Goal: Task Accomplishment & Management: Manage account settings

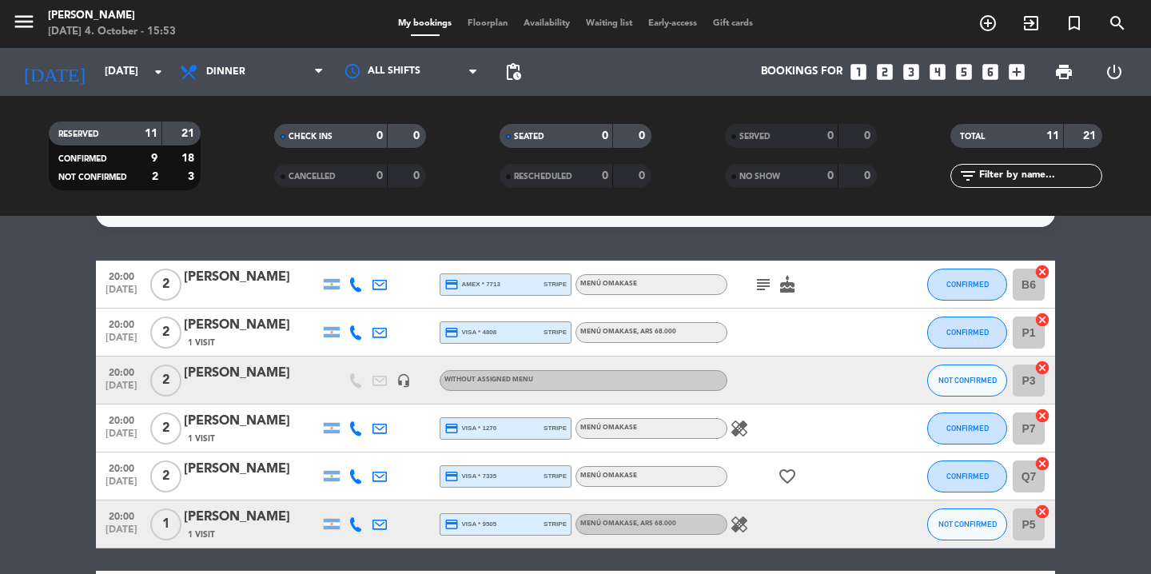
scroll to position [33, 0]
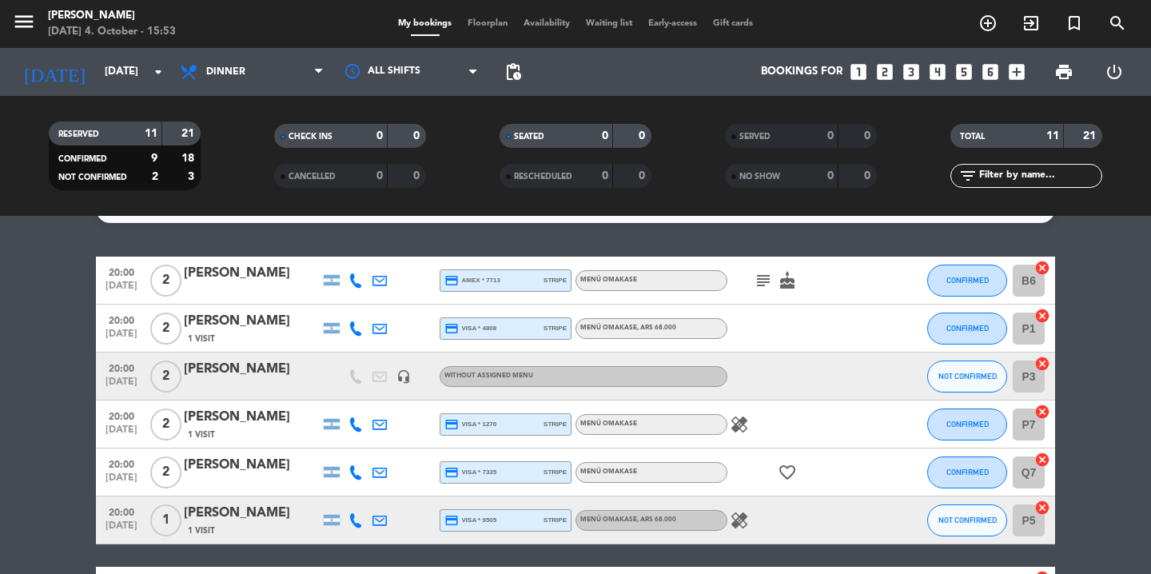
click at [765, 278] on icon "subject" at bounding box center [763, 280] width 19 height 19
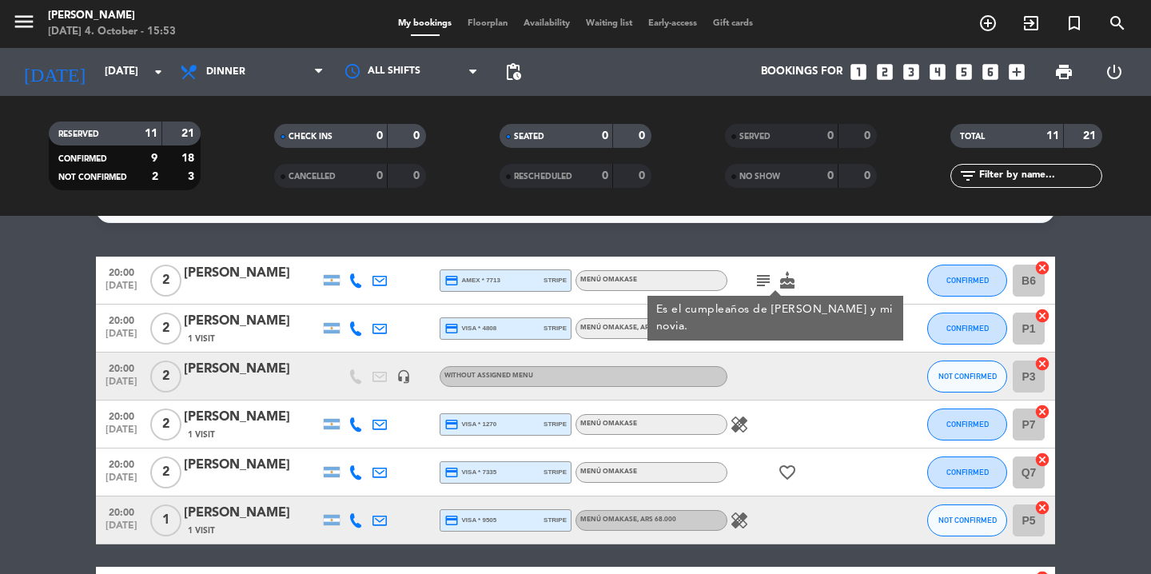
click at [744, 421] on icon "healing" at bounding box center [739, 424] width 19 height 19
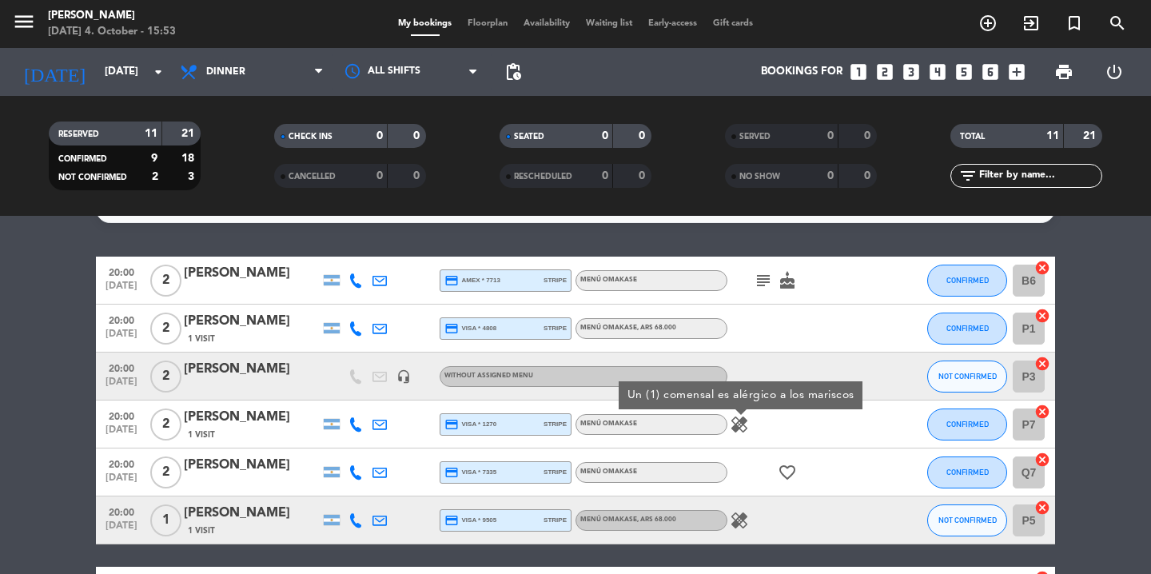
click at [744, 421] on icon "healing" at bounding box center [739, 424] width 19 height 19
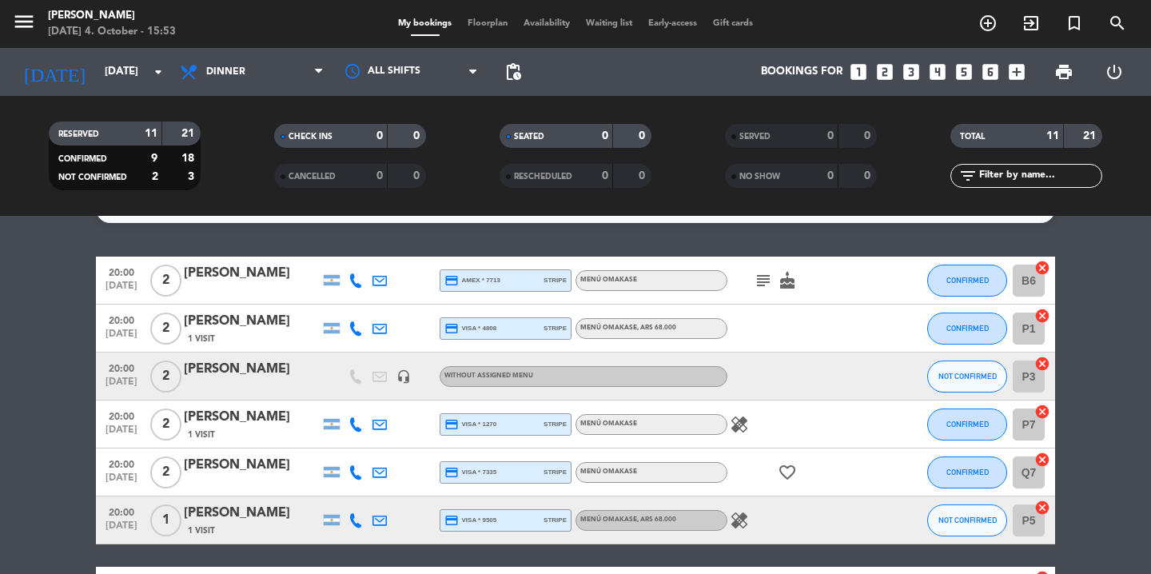
click at [744, 421] on icon "healing" at bounding box center [739, 424] width 19 height 19
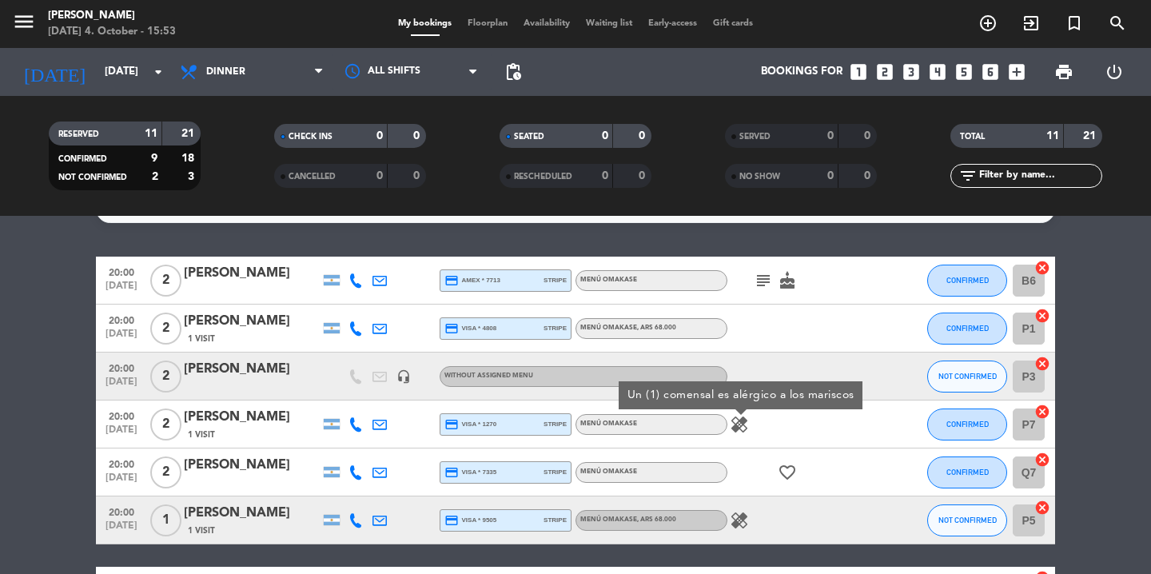
click at [747, 525] on icon "healing" at bounding box center [739, 520] width 19 height 19
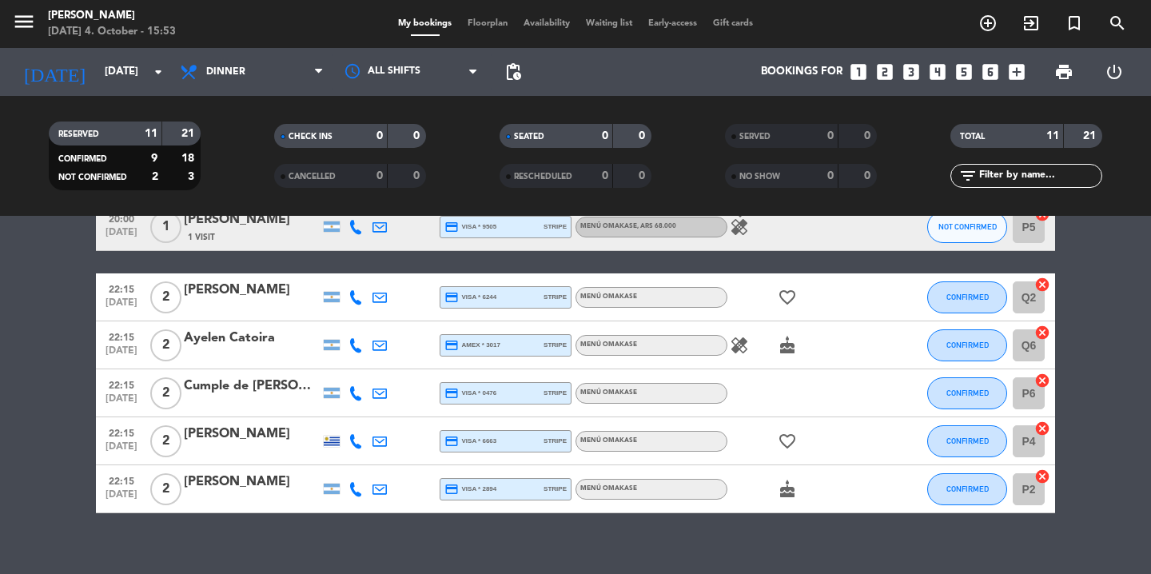
scroll to position [345, 0]
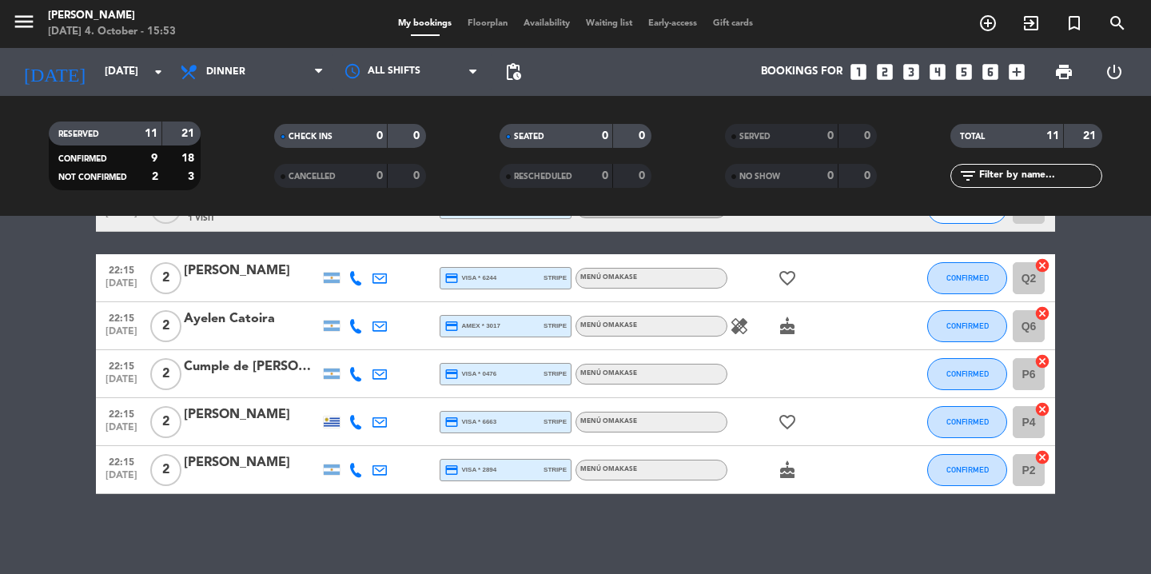
click at [737, 321] on icon "healing" at bounding box center [739, 326] width 19 height 19
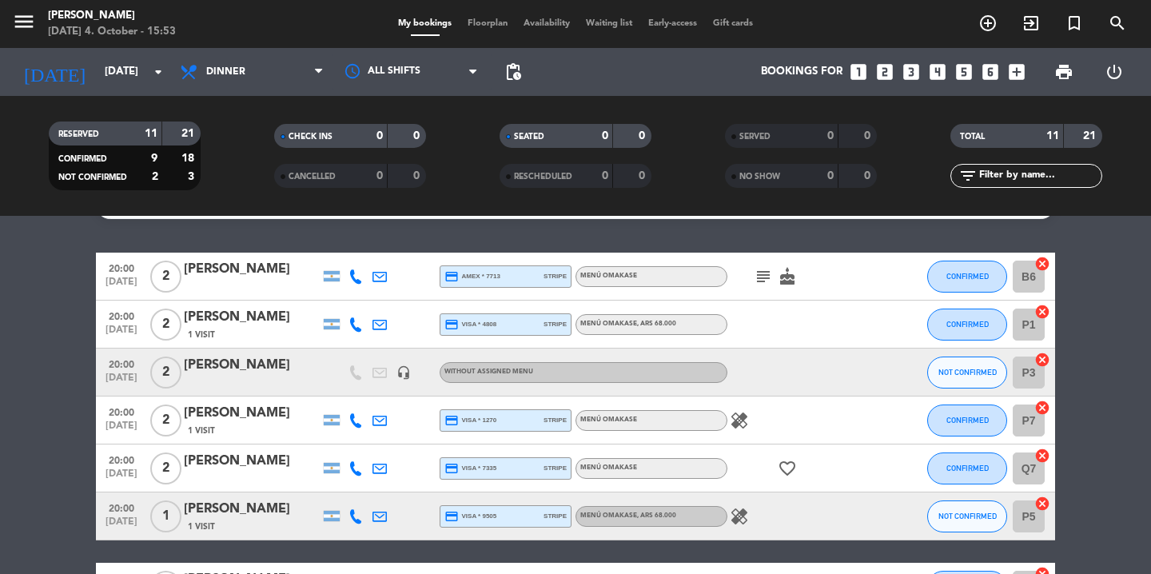
scroll to position [0, 0]
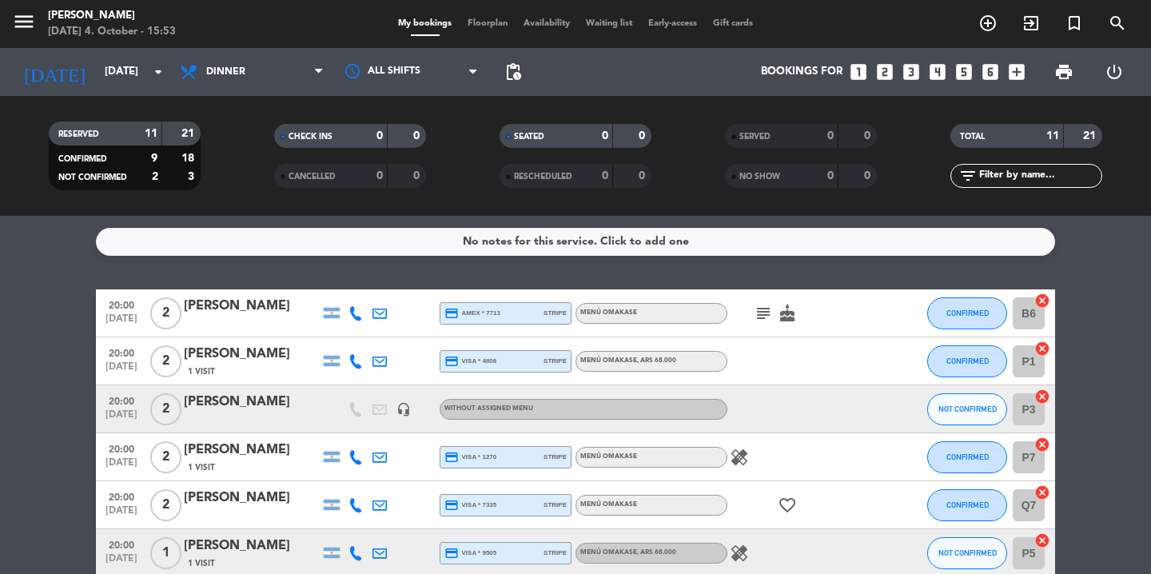
click at [762, 319] on icon "subject" at bounding box center [763, 313] width 19 height 19
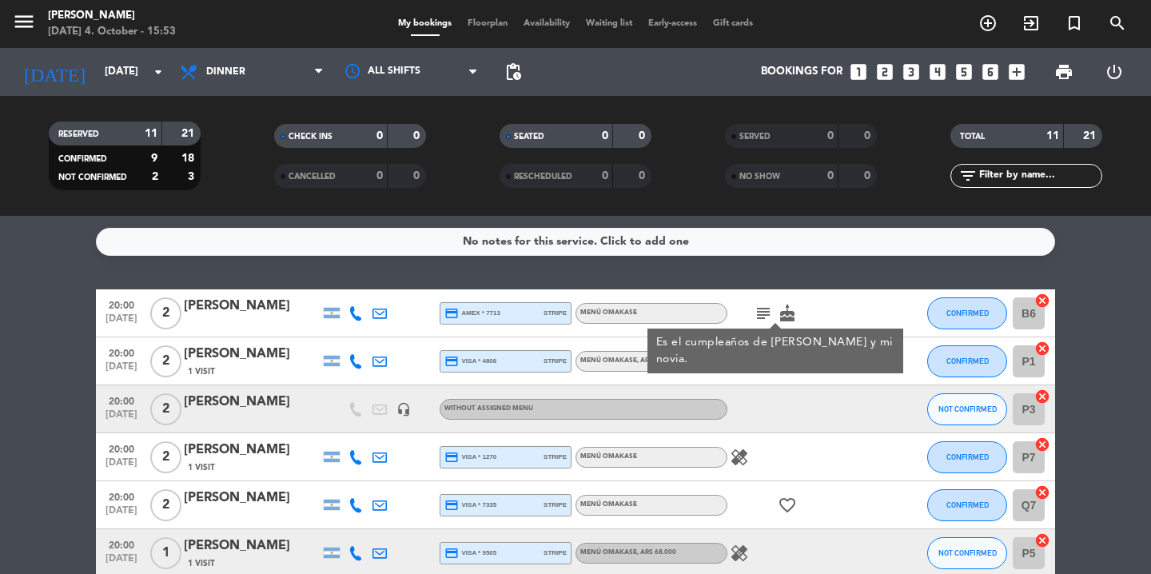
click at [40, 339] on bookings-row "20:00 [DATE] 2 [PERSON_NAME] credit_card amex * 7713 stripe MENÚ OMAKASE subjec…" at bounding box center [575, 564] width 1151 height 550
